Goal: Information Seeking & Learning: Learn about a topic

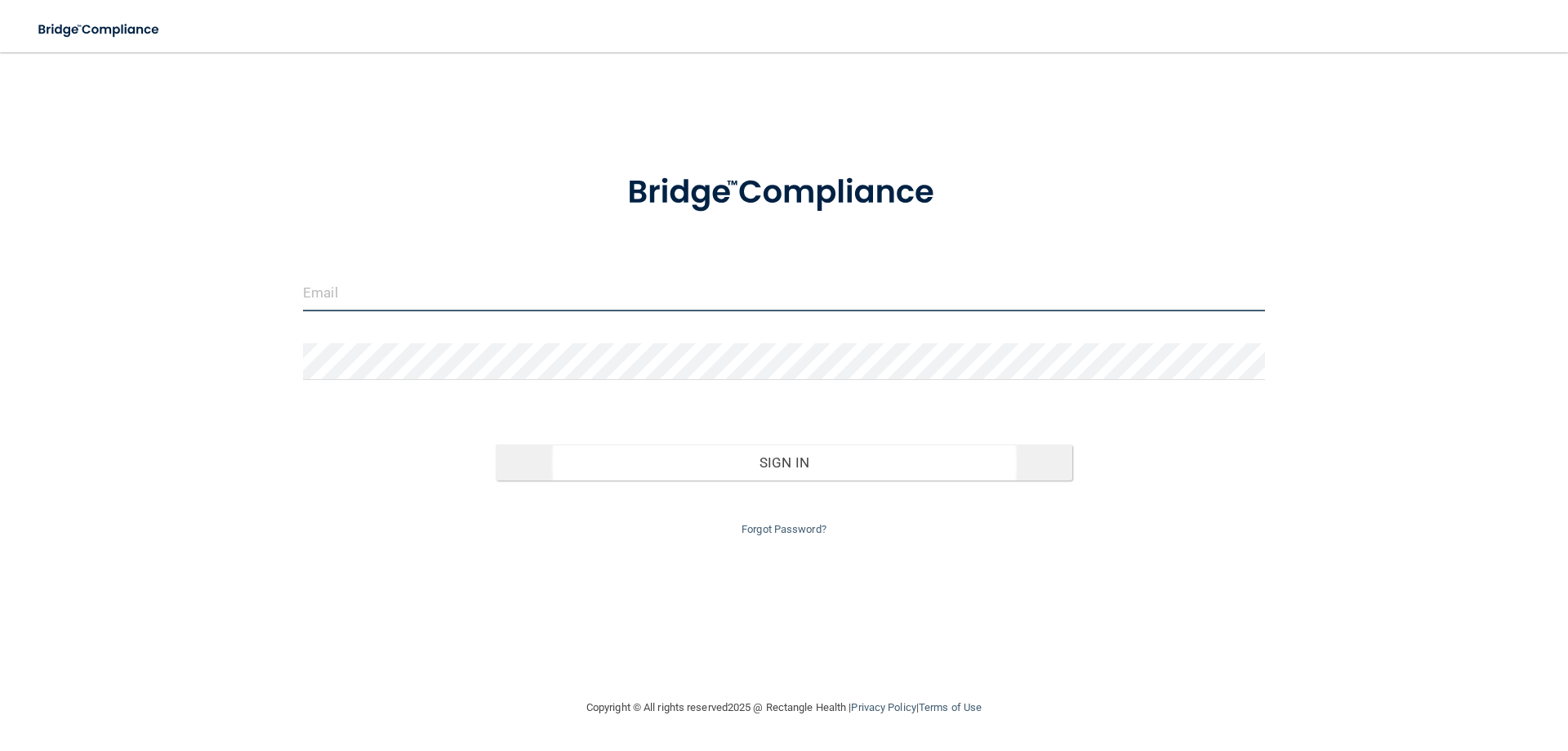
type input "[PERSON_NAME][EMAIL_ADDRESS][PERSON_NAME][DOMAIN_NAME]"
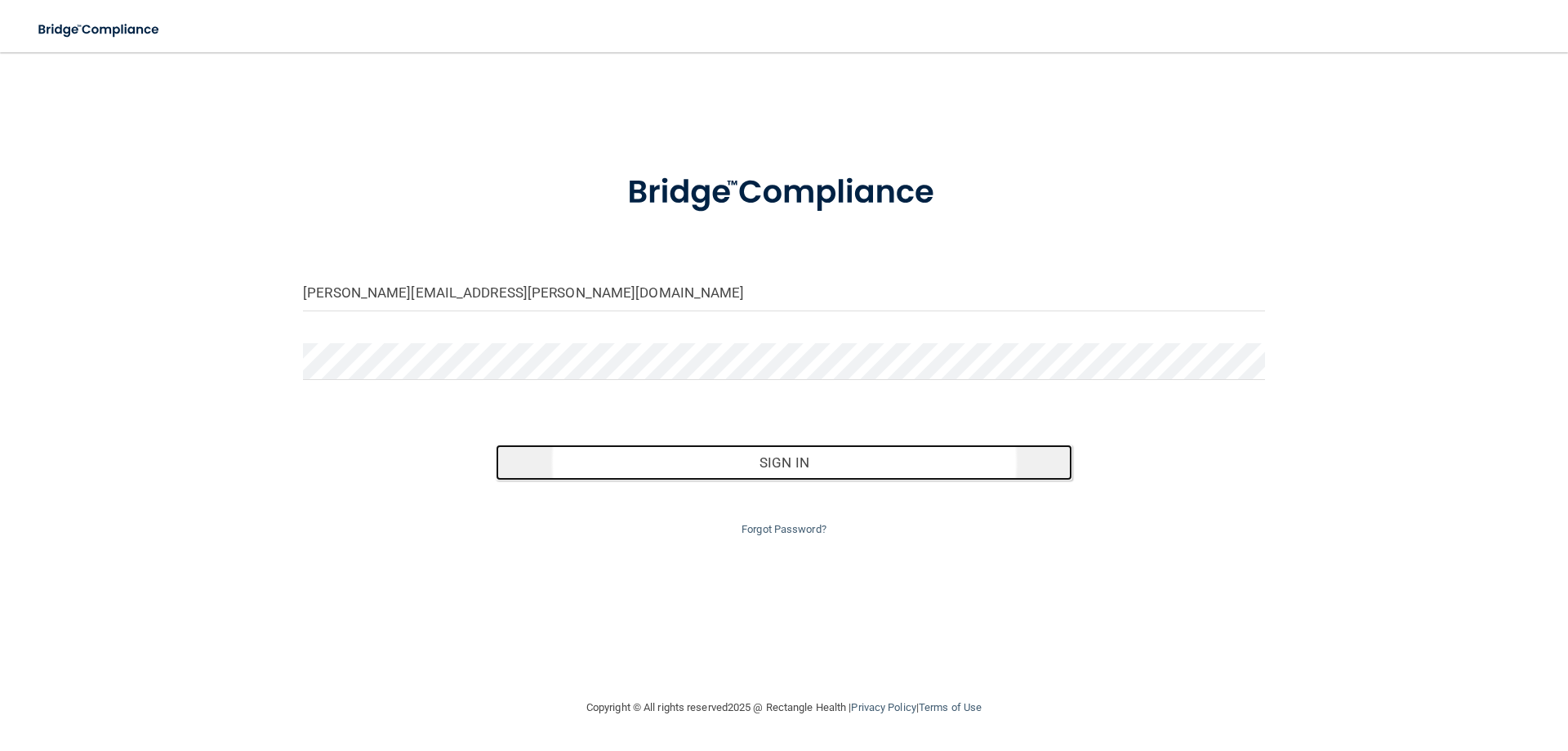
click at [804, 477] on button "Sign In" at bounding box center [785, 462] width 578 height 36
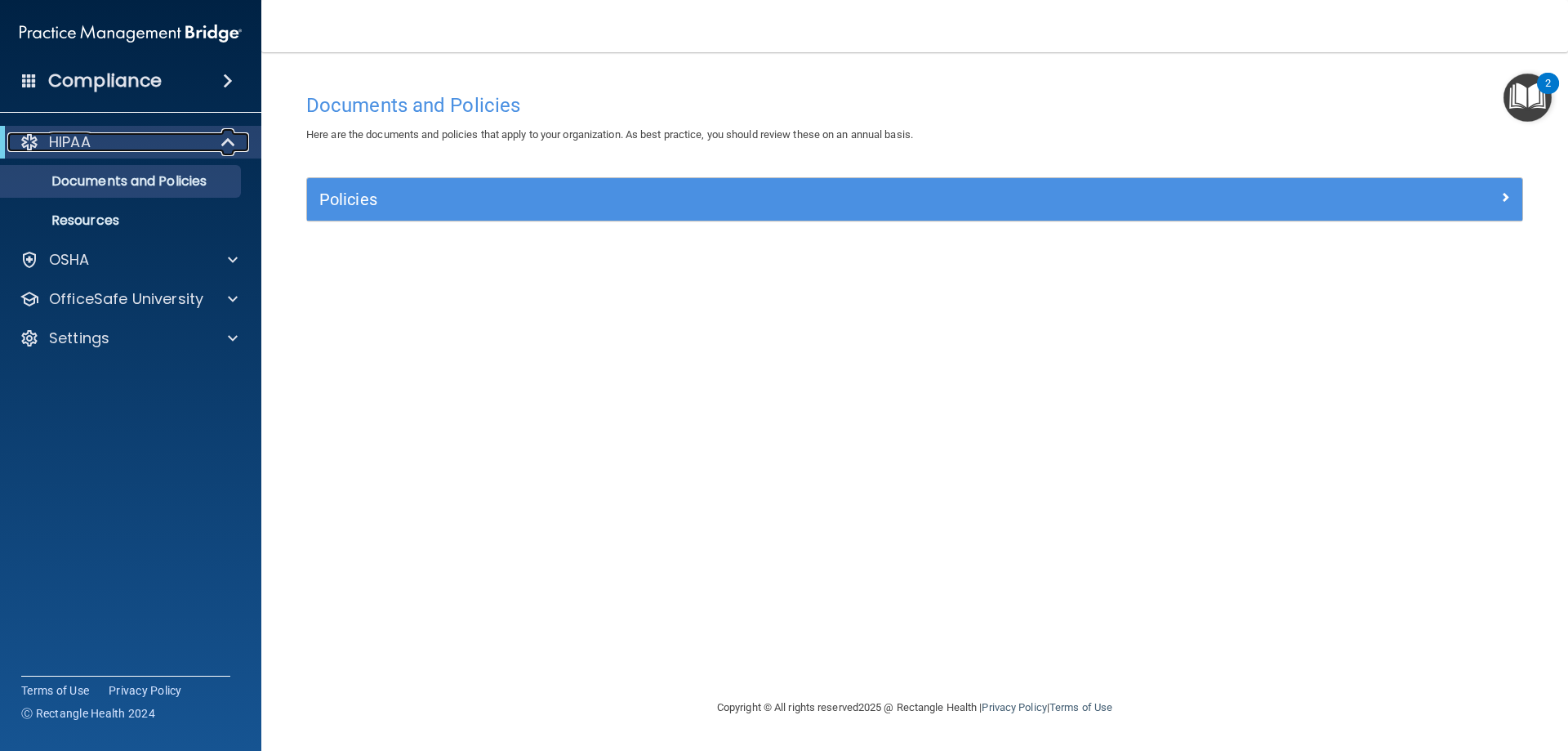
click at [79, 135] on p "HIPAA" at bounding box center [69, 142] width 41 height 19
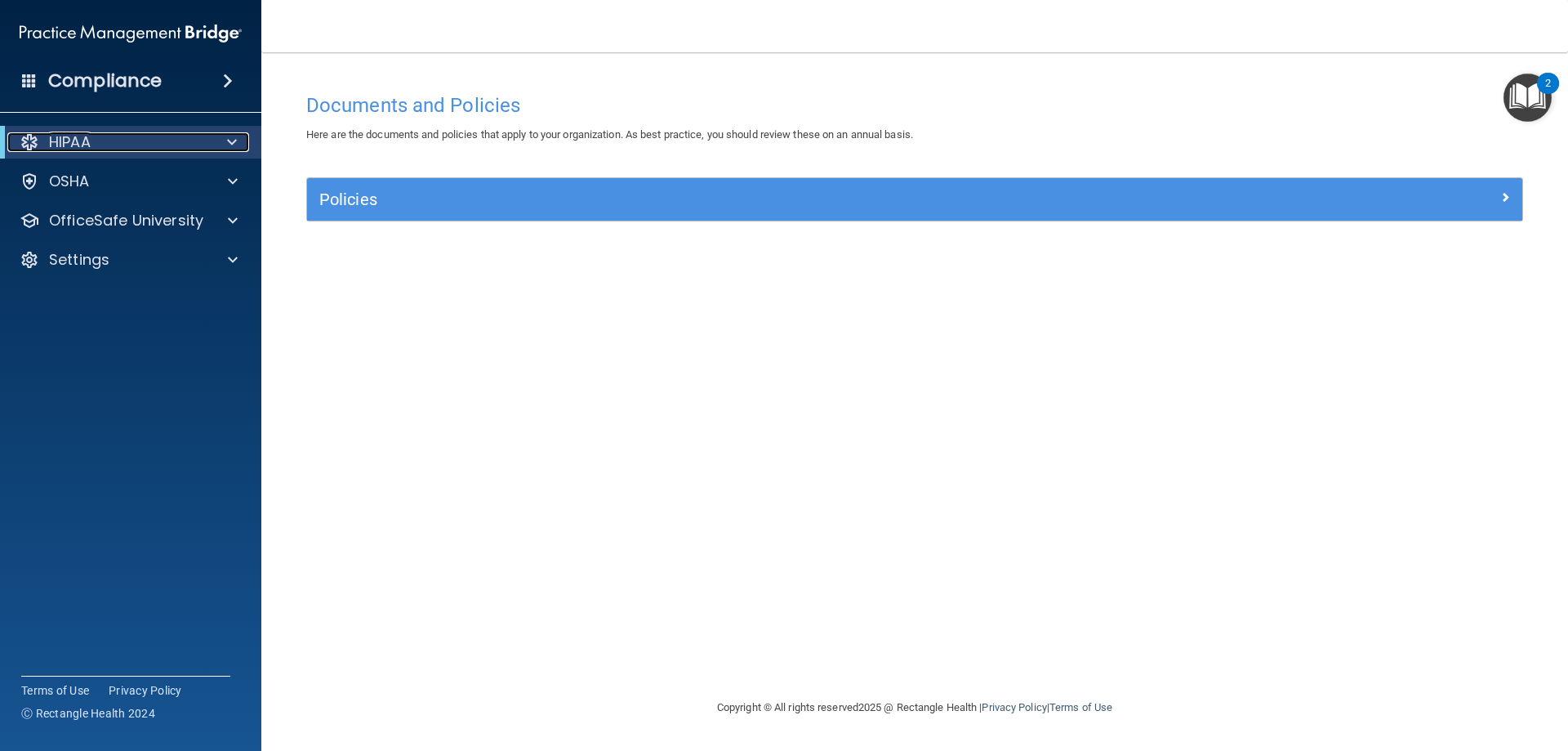
click at [80, 137] on p "HIPAA" at bounding box center [69, 142] width 41 height 19
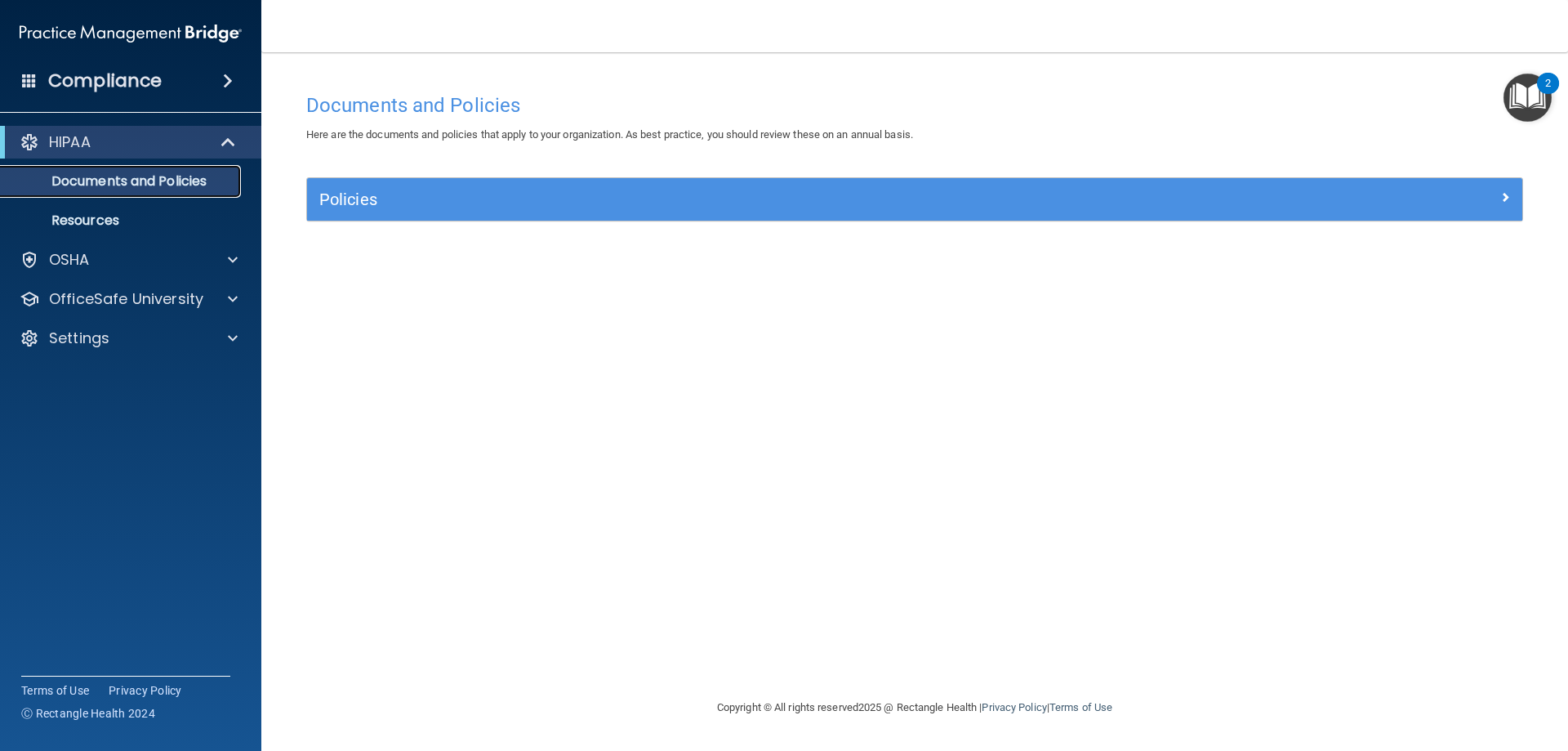
click at [98, 185] on p "Documents and Policies" at bounding box center [122, 181] width 223 height 17
click at [99, 302] on p "OfficeSafe University" at bounding box center [126, 298] width 155 height 19
click at [90, 338] on p "HIPAA Training" at bounding box center [78, 339] width 134 height 17
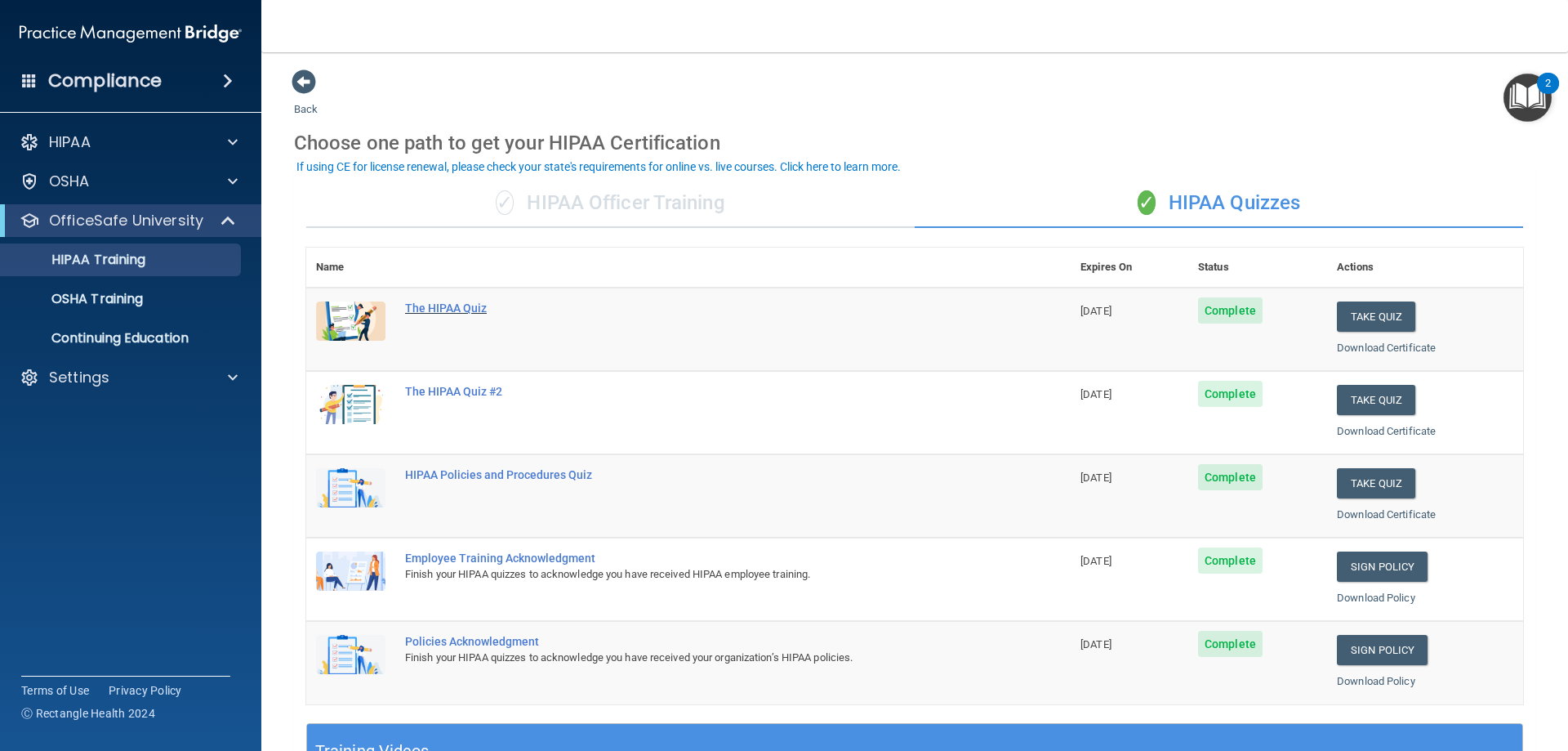
click at [445, 305] on div "The HIPAA Quiz" at bounding box center [697, 308] width 584 height 13
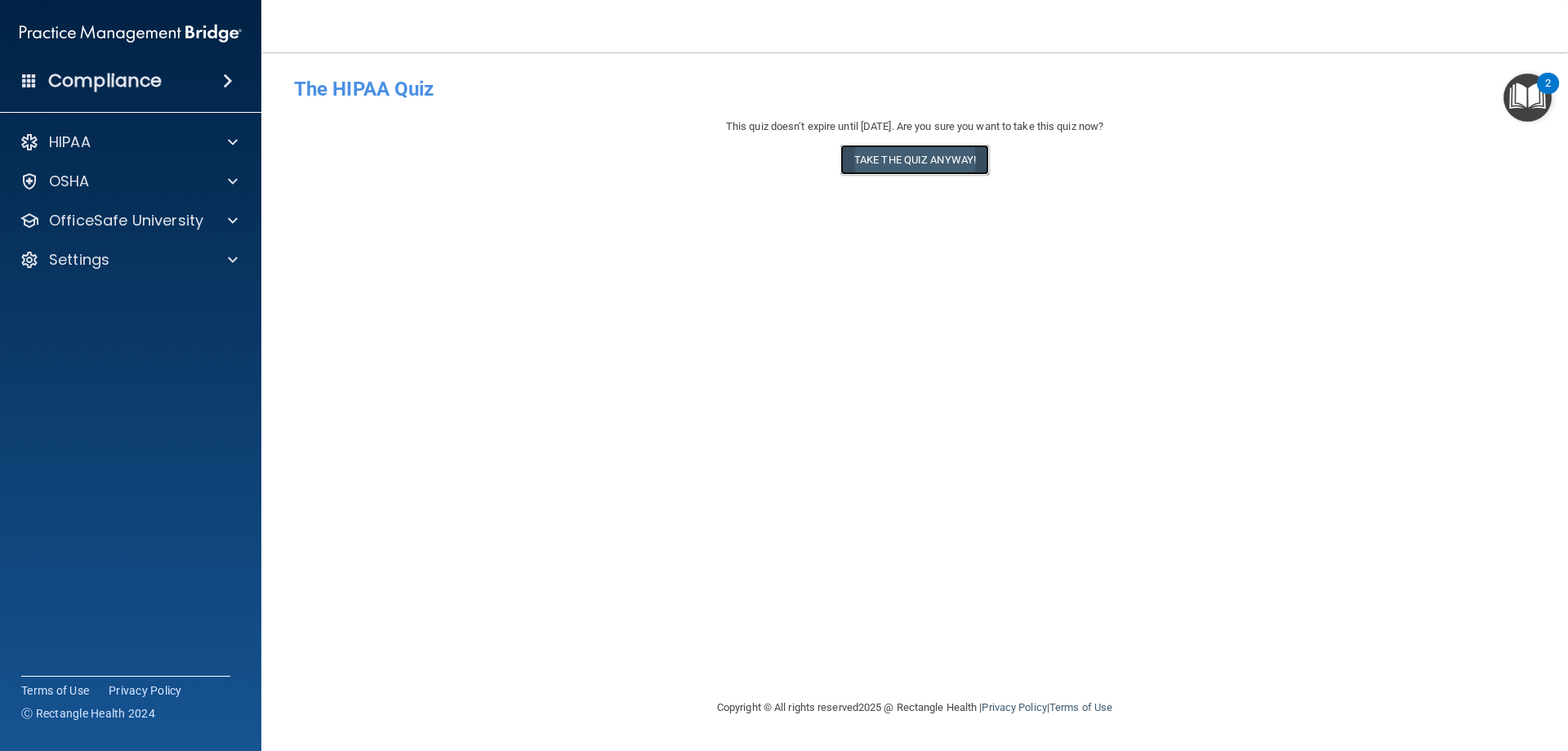
click at [939, 163] on button "Take the quiz anyway!" at bounding box center [915, 159] width 149 height 30
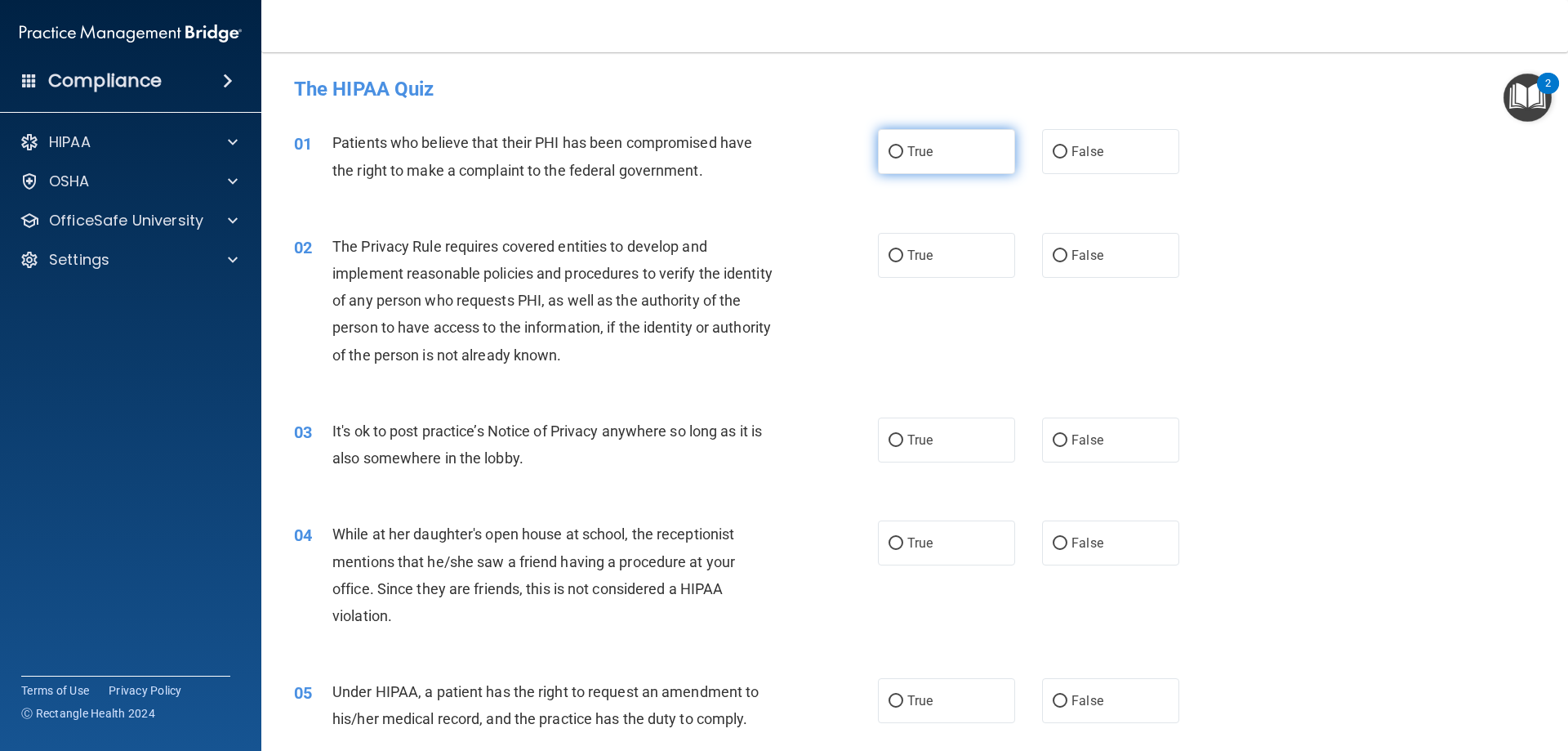
click at [889, 156] on input "True" at bounding box center [896, 152] width 15 height 12
radio input "true"
